Goal: Task Accomplishment & Management: Complete application form

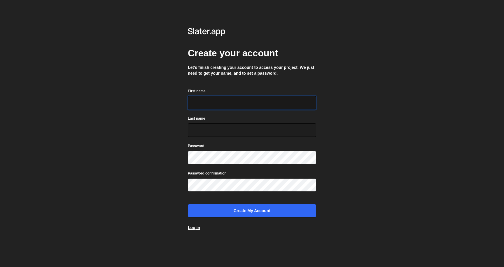
click at [228, 106] on input "First name" at bounding box center [252, 102] width 128 height 13
type input "[PERSON_NAME]"
type input "c"
type input "Conceicao"
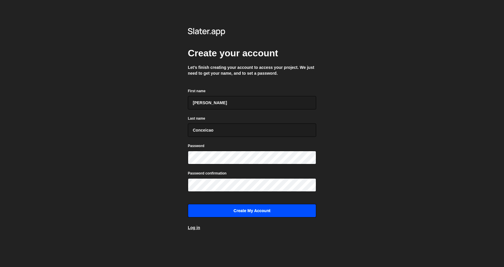
click at [260, 210] on input "Create my account" at bounding box center [252, 210] width 128 height 13
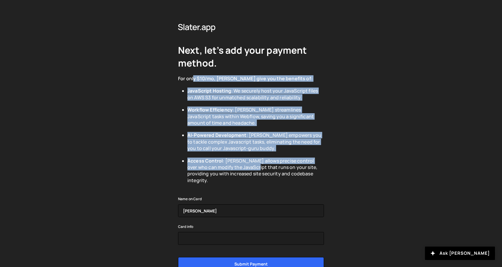
drag, startPoint x: 193, startPoint y: 77, endPoint x: 259, endPoint y: 164, distance: 109.5
click at [253, 164] on div "Next, let’s add your payment method. For only $10/mo, [PERSON_NAME] give you th…" at bounding box center [251, 149] width 146 height 255
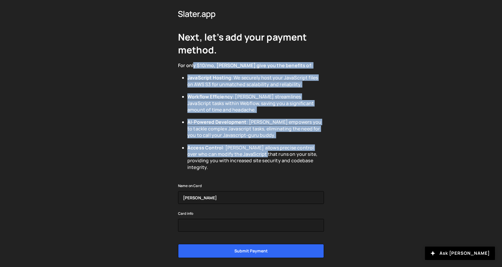
scroll to position [14, 0]
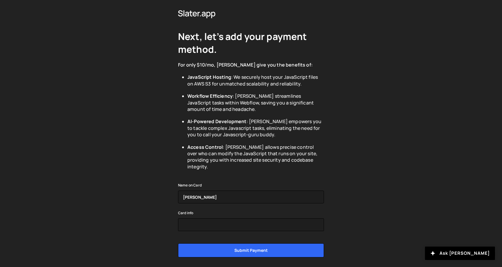
click at [163, 70] on div "Next, let’s add your payment method. For only $10/mo, [PERSON_NAME] give you th…" at bounding box center [251, 138] width 502 height 305
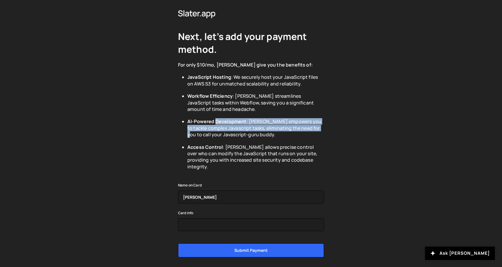
drag, startPoint x: 215, startPoint y: 119, endPoint x: 308, endPoint y: 125, distance: 93.3
click at [308, 125] on li "AI-Powered Development : [PERSON_NAME] empowers you to tackle complex Javascrip…" at bounding box center [255, 128] width 137 height 20
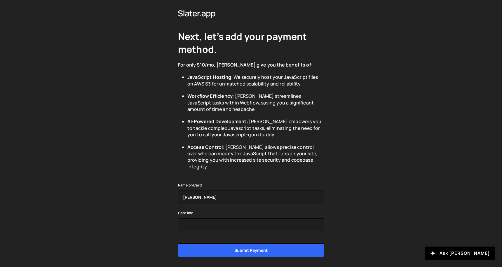
click at [328, 133] on div "Next, let’s add your payment method. For only $10/mo, [PERSON_NAME] give you th…" at bounding box center [251, 138] width 502 height 305
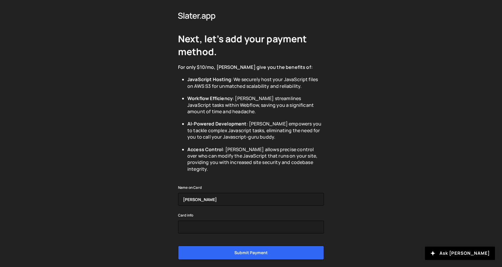
scroll to position [13, 0]
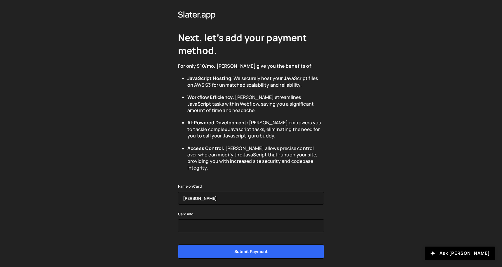
click at [154, 141] on div "Next, let’s add your payment method. For only $10/mo, [PERSON_NAME] give you th…" at bounding box center [251, 139] width 502 height 305
